Goal: Task Accomplishment & Management: Use online tool/utility

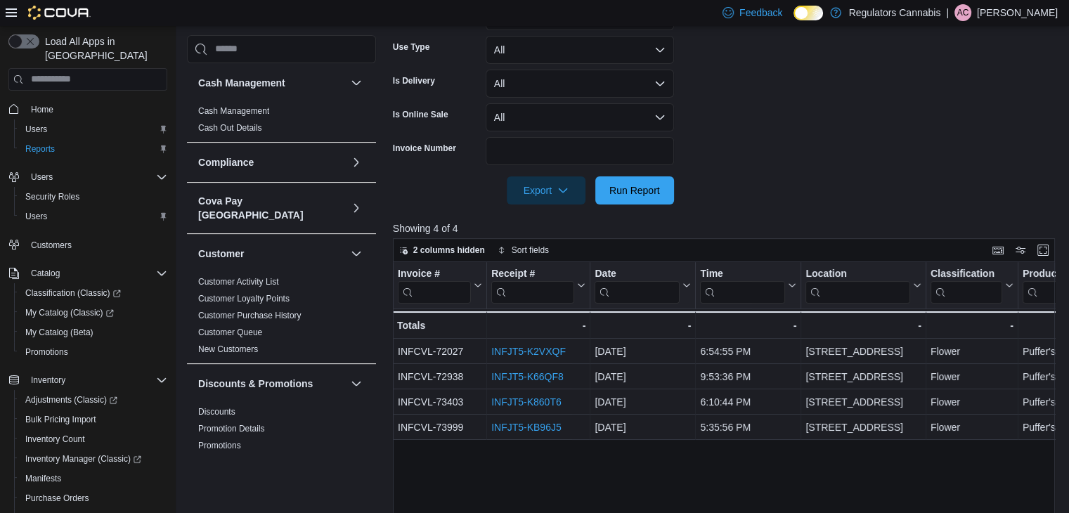
scroll to position [947, 0]
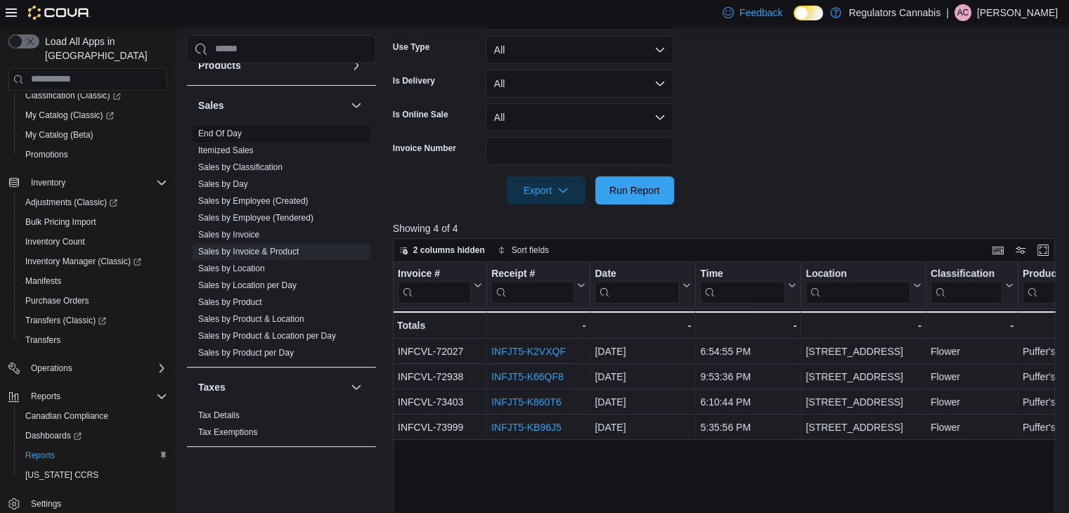
click at [233, 129] on link "End Of Day" at bounding box center [220, 134] width 44 height 10
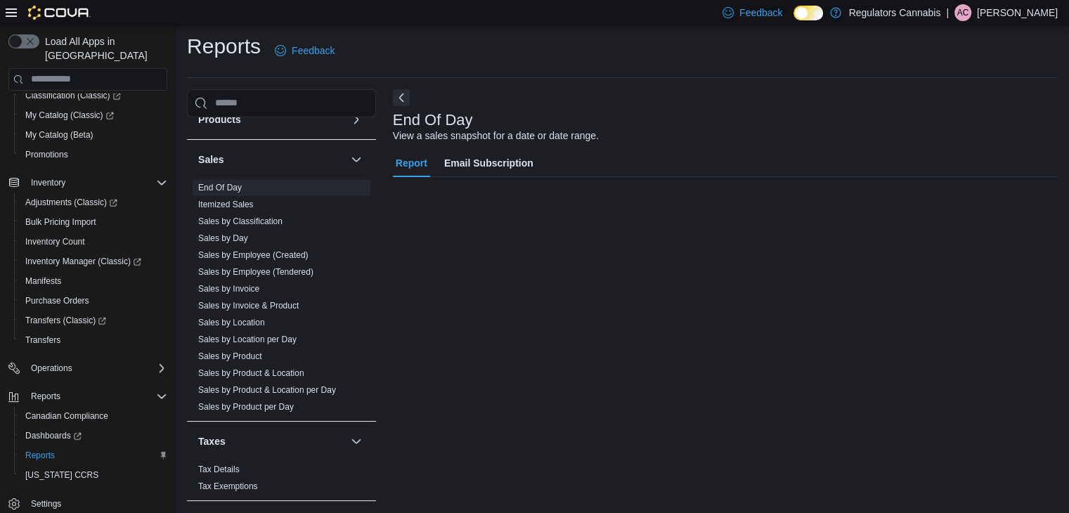
scroll to position [5, 0]
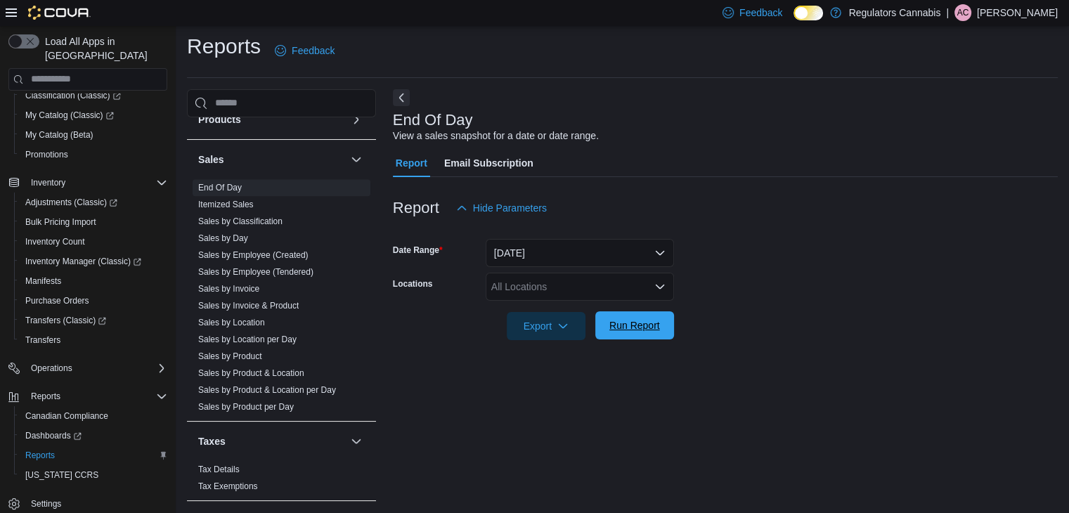
click at [642, 330] on span "Run Report" at bounding box center [634, 325] width 51 height 14
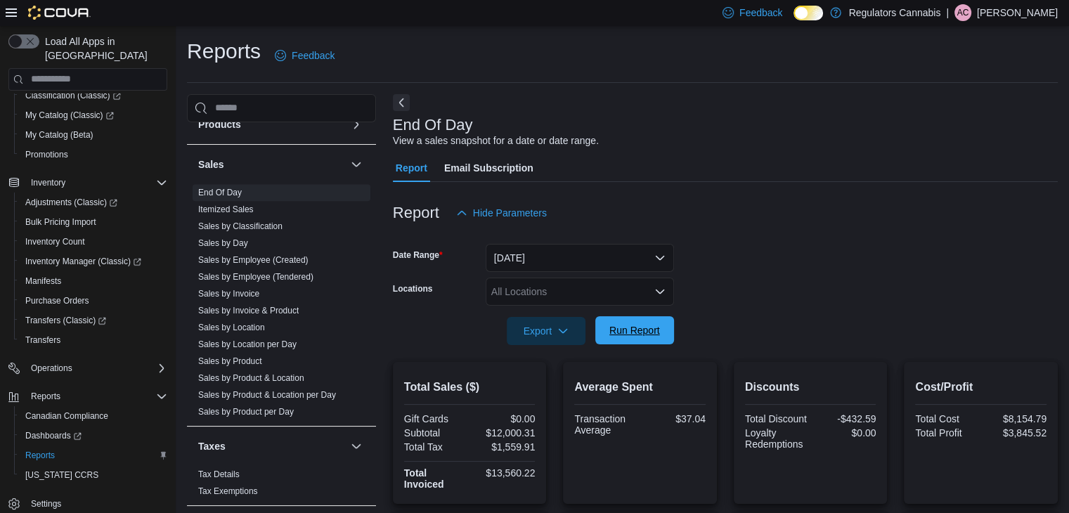
click at [638, 331] on span "Run Report" at bounding box center [634, 330] width 51 height 14
click at [582, 286] on div "All Locations" at bounding box center [580, 292] width 188 height 28
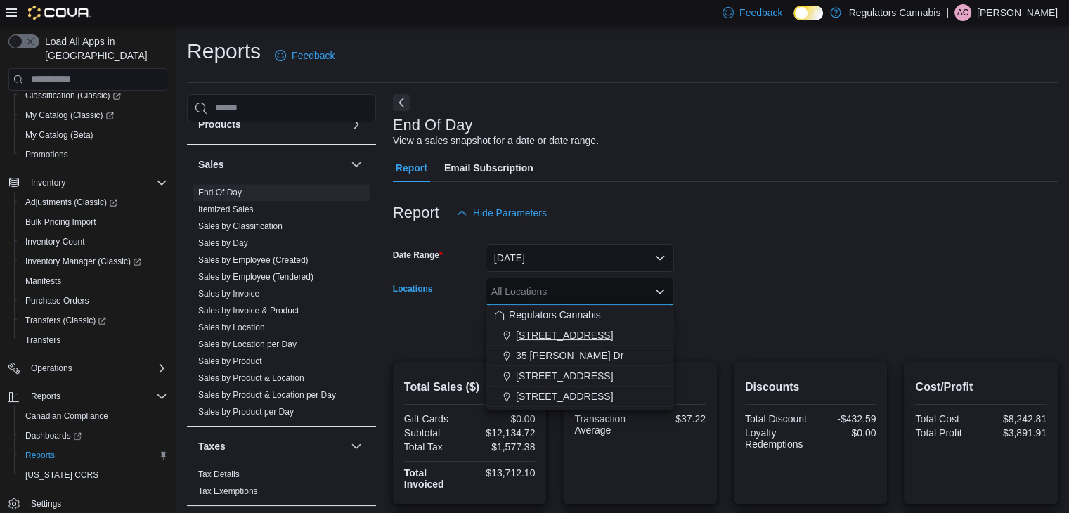
click at [551, 341] on span "3099 Forest Glade Dr" at bounding box center [564, 335] width 97 height 14
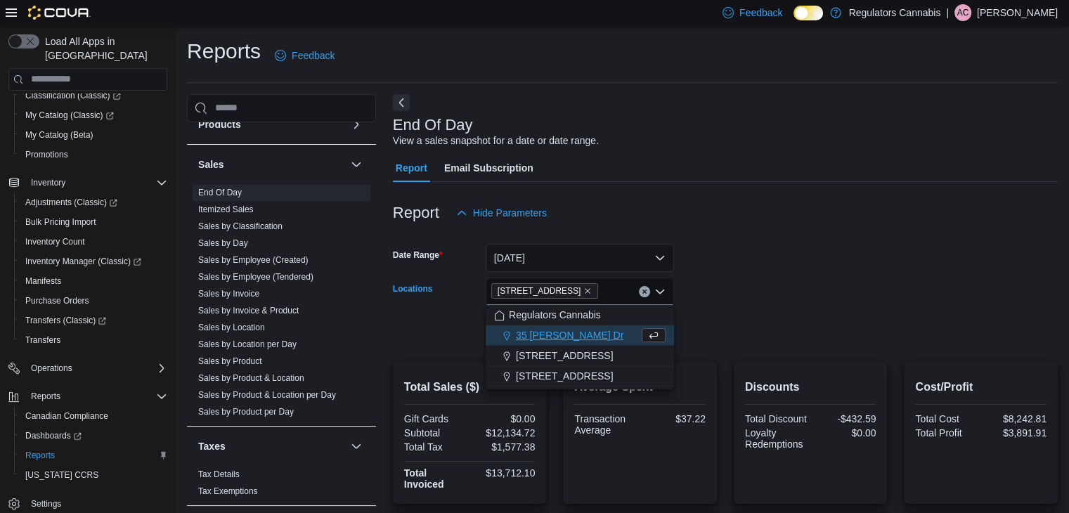
click at [835, 326] on form "Date Range Today Locations 3099 Forest Glade Dr Combo box. Selected. 3099 Fores…" at bounding box center [725, 286] width 665 height 118
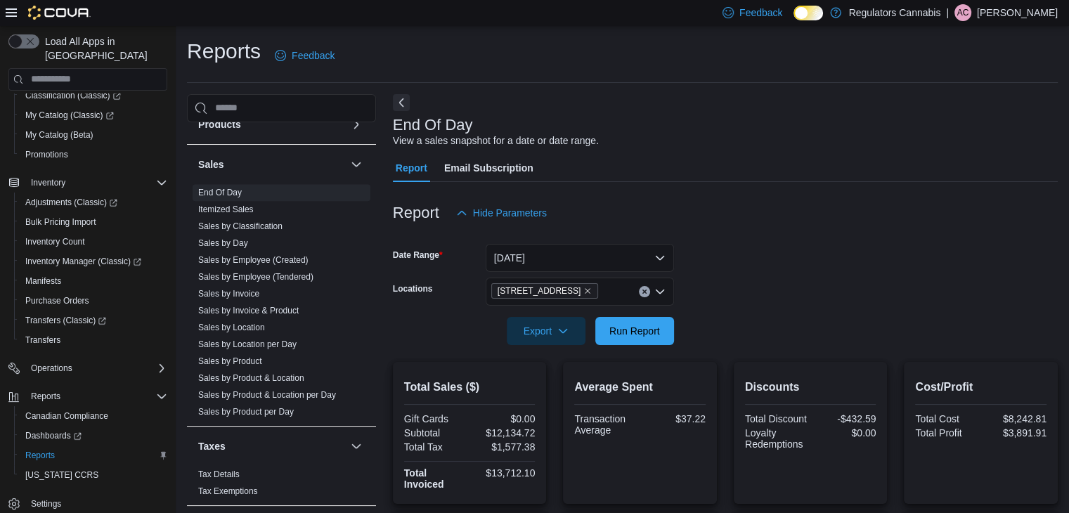
scroll to position [211, 0]
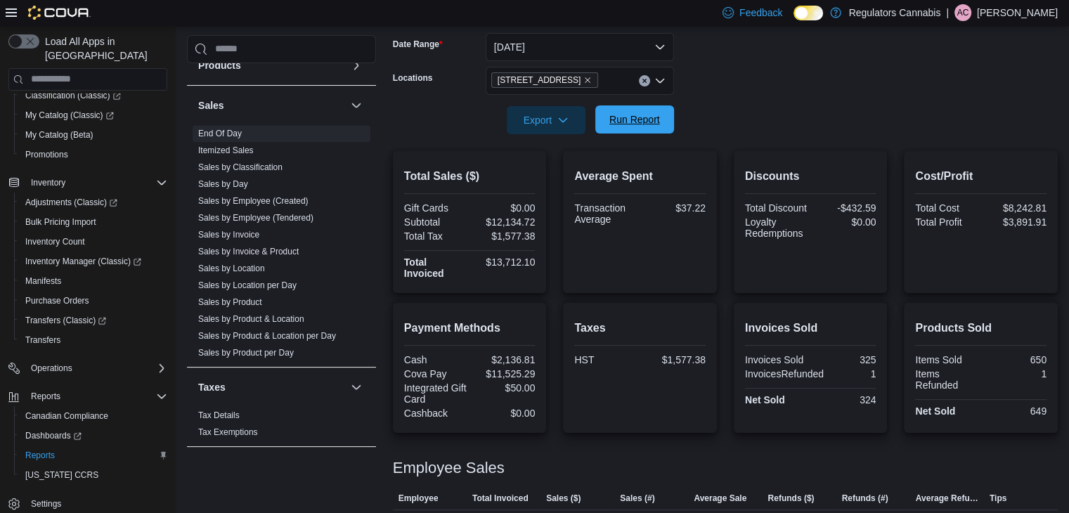
click at [654, 129] on span "Run Report" at bounding box center [635, 119] width 62 height 28
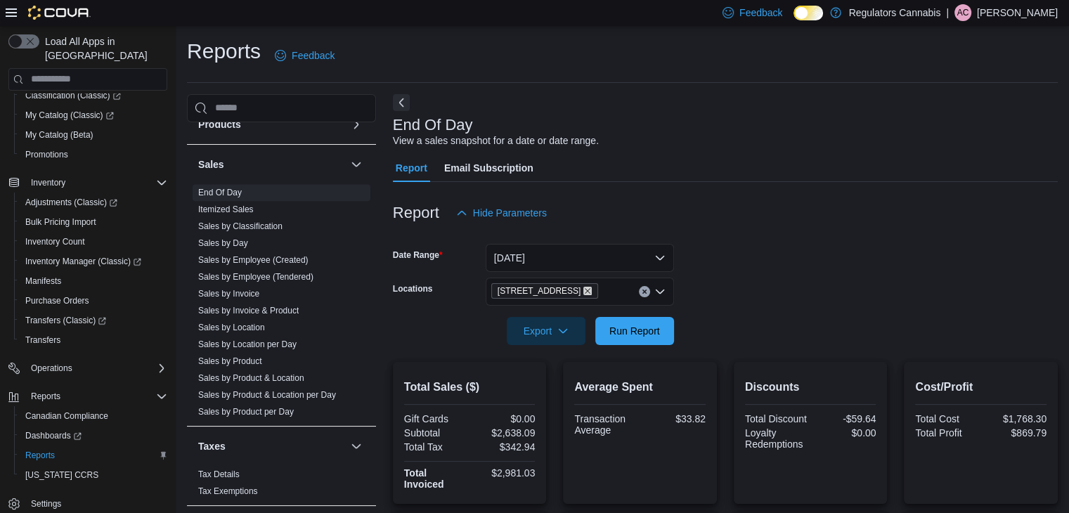
click at [585, 289] on icon "Remove 3099 Forest Glade Dr from selection in this group" at bounding box center [587, 291] width 8 height 8
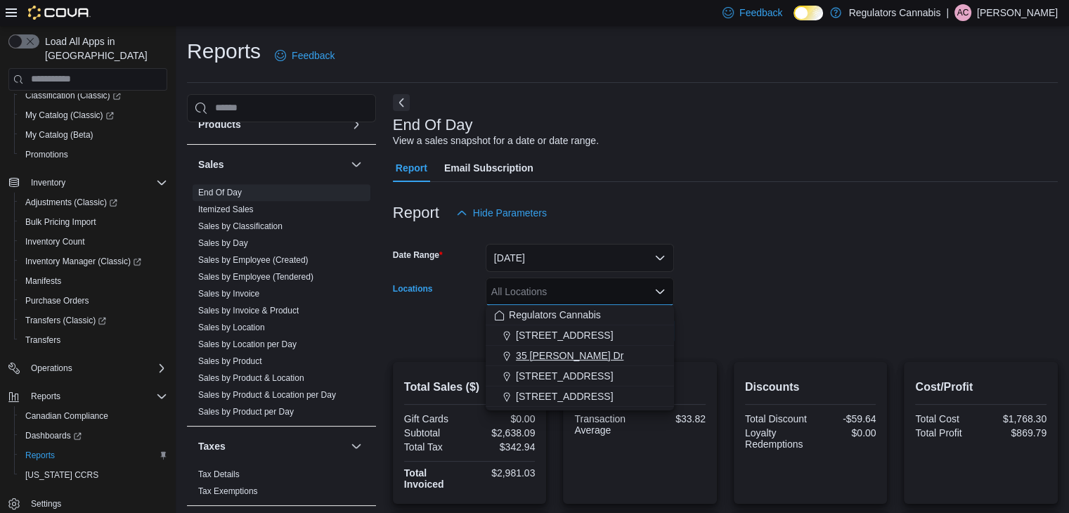
click at [569, 355] on span "35 Amy Croft Dr" at bounding box center [570, 356] width 108 height 14
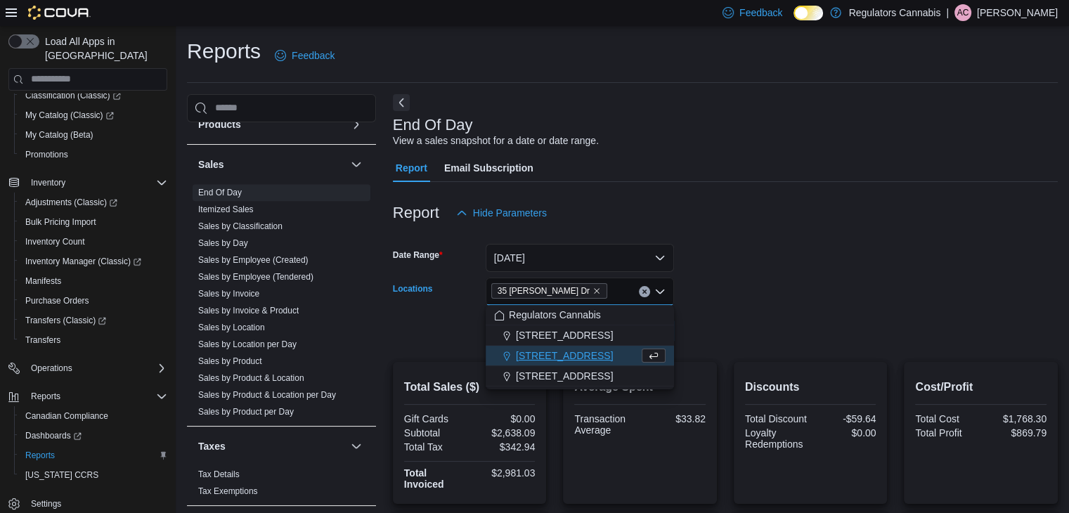
drag, startPoint x: 781, startPoint y: 317, endPoint x: 731, endPoint y: 315, distance: 50.6
click at [781, 316] on form "Date Range Today Locations 35 Amy Croft Dr Combo box. Selected. 35 Amy Croft Dr…" at bounding box center [725, 286] width 665 height 118
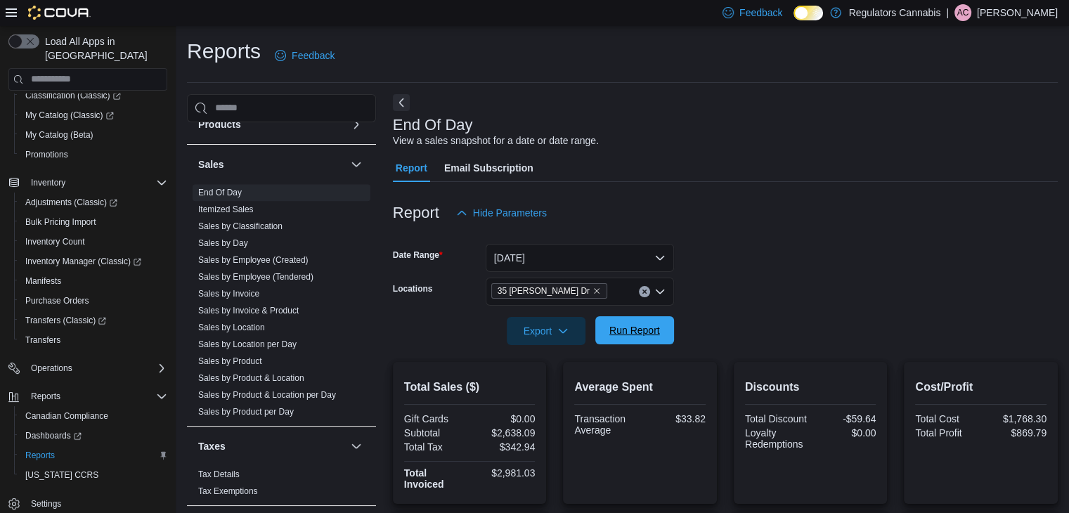
click at [654, 329] on span "Run Report" at bounding box center [634, 330] width 51 height 14
click at [592, 287] on icon "Remove 35 Amy Croft Dr from selection in this group" at bounding box center [596, 291] width 8 height 8
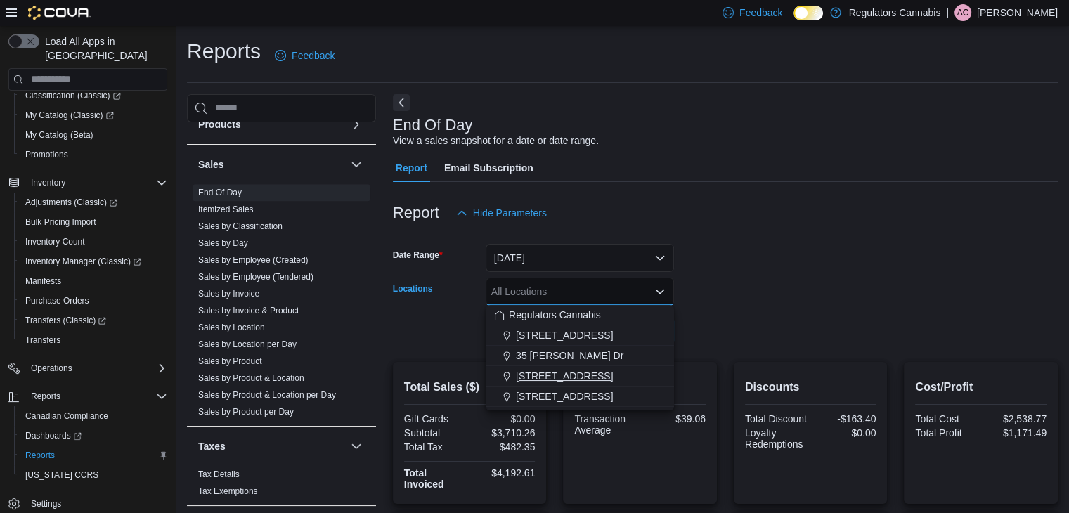
click at [561, 380] on span "650 Division Rd" at bounding box center [564, 376] width 97 height 14
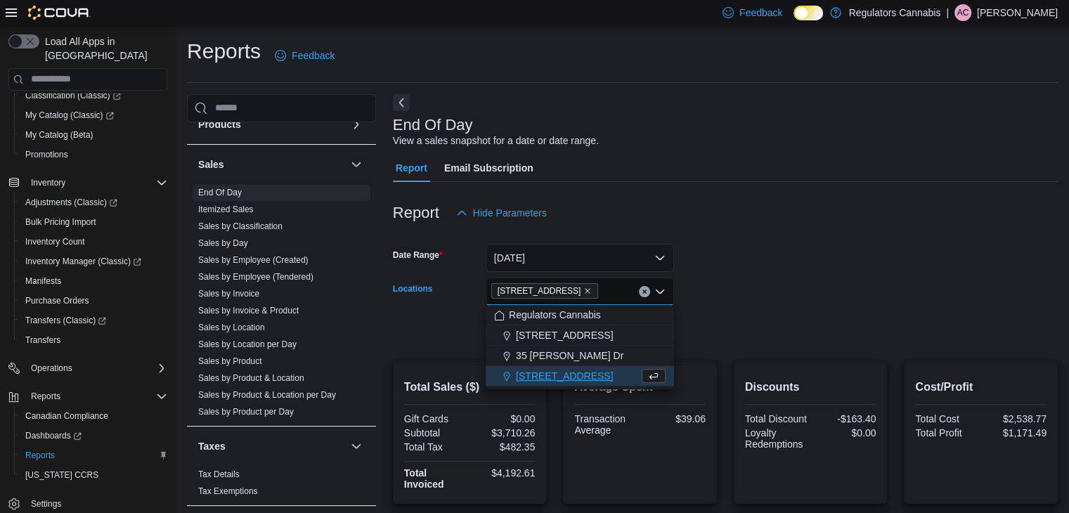
click at [812, 306] on div at bounding box center [725, 311] width 665 height 11
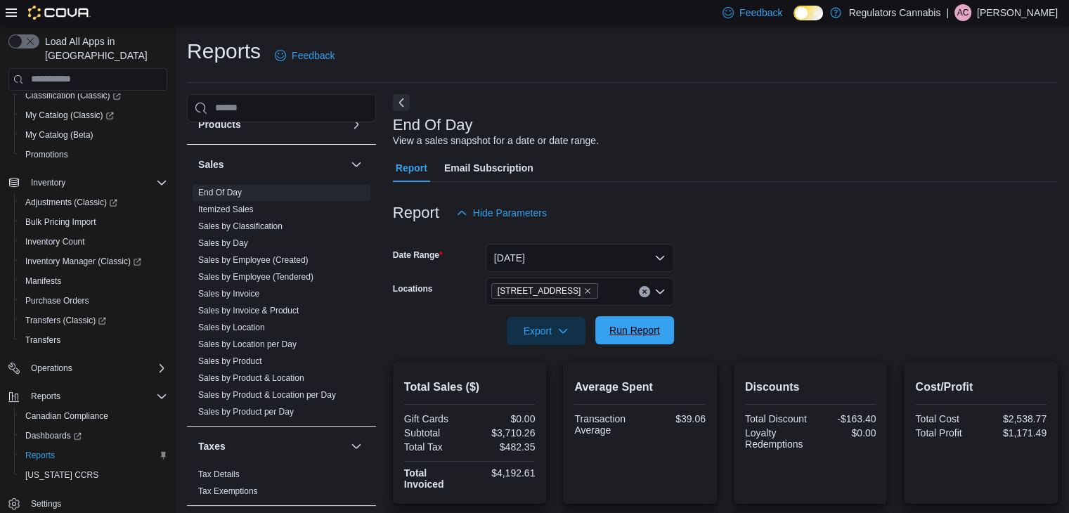
click at [630, 323] on span "Run Report" at bounding box center [635, 330] width 62 height 28
click at [583, 289] on icon "Remove 650 Division Rd from selection in this group" at bounding box center [587, 291] width 8 height 8
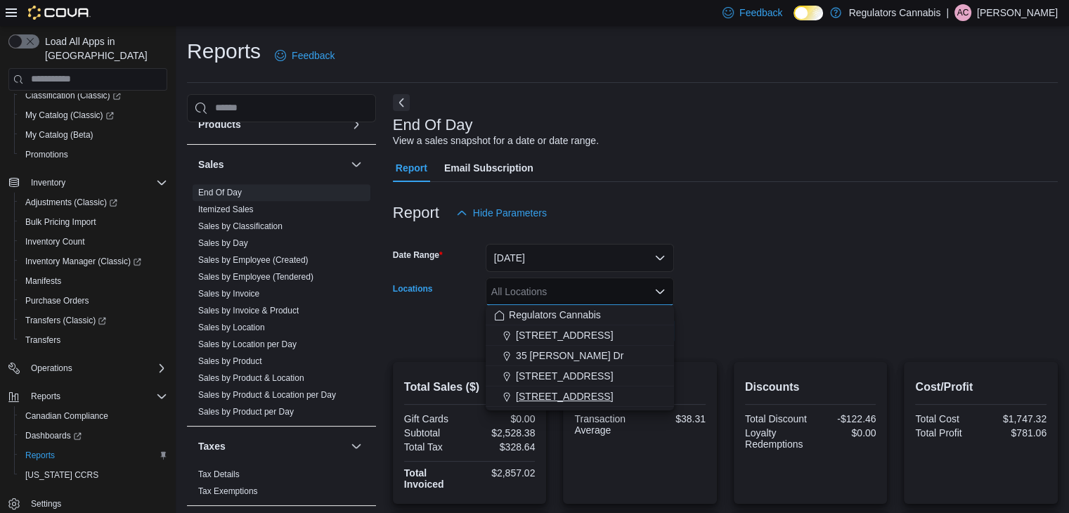
click at [559, 395] on span "8486 Wyandotte St E" at bounding box center [564, 396] width 97 height 14
click at [799, 339] on form "Date Range Today Locations 8486 Wyandotte St E Combo box. Selected. 8486 Wyando…" at bounding box center [725, 286] width 665 height 118
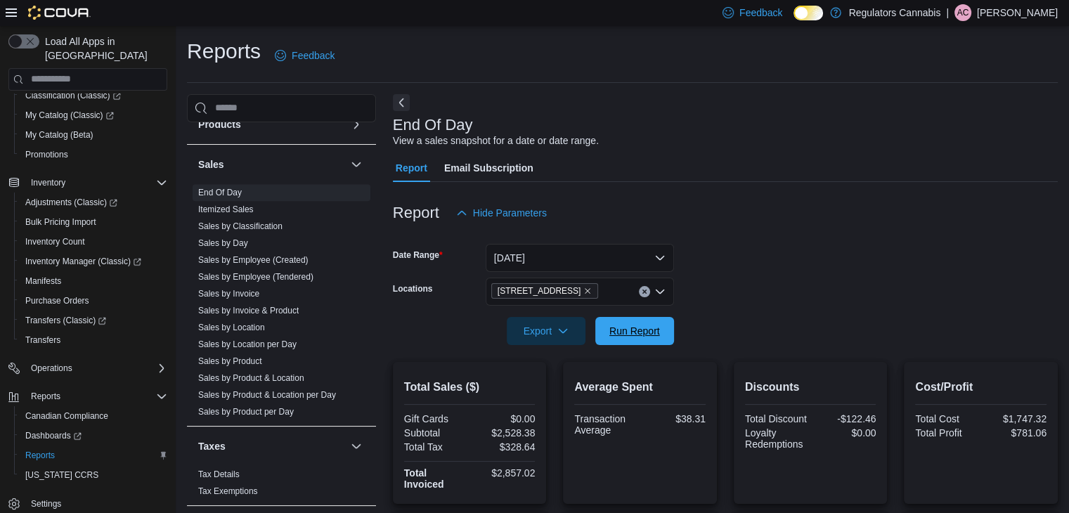
click at [658, 336] on span "Run Report" at bounding box center [634, 331] width 51 height 14
